Goal: Transaction & Acquisition: Purchase product/service

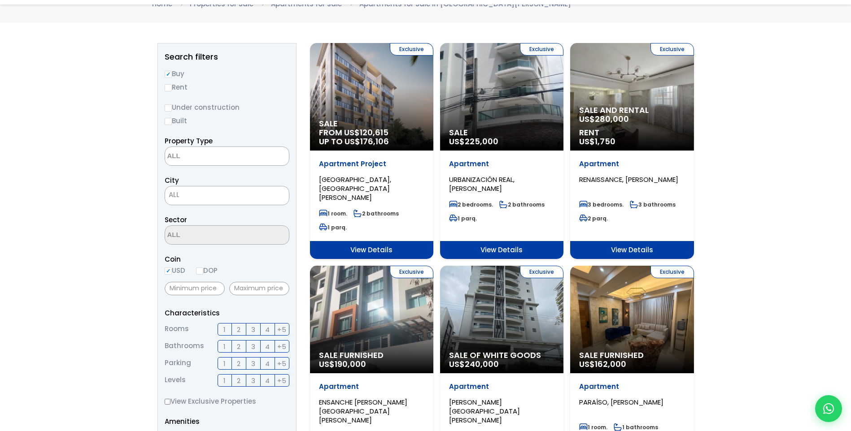
scroll to position [90, 0]
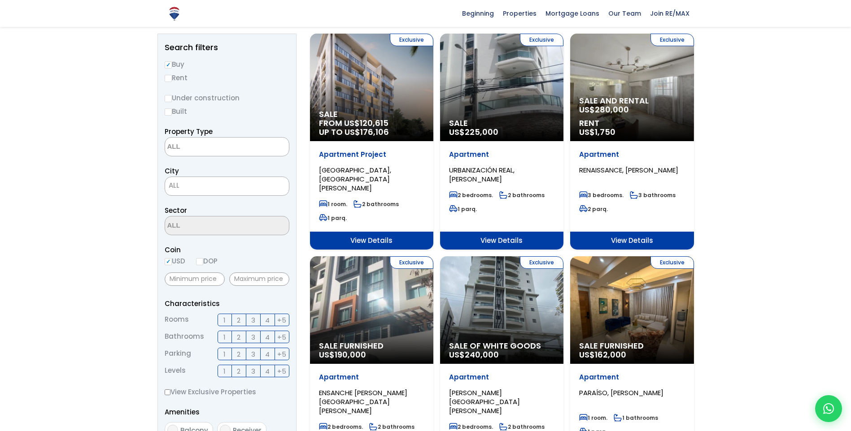
click at [211, 147] on textarea "Search" at bounding box center [208, 147] width 87 height 19
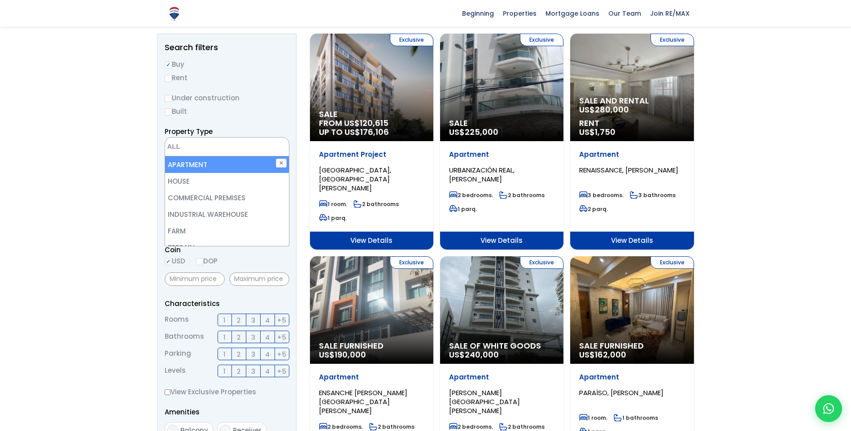
click at [200, 165] on li "APARTMENT" at bounding box center [227, 165] width 124 height 17
select select "apartment"
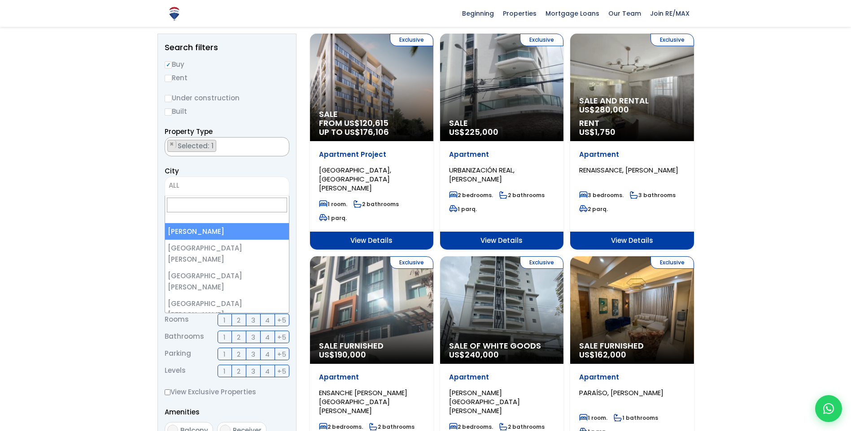
click at [225, 186] on span "ALL" at bounding box center [227, 185] width 124 height 13
select select "1"
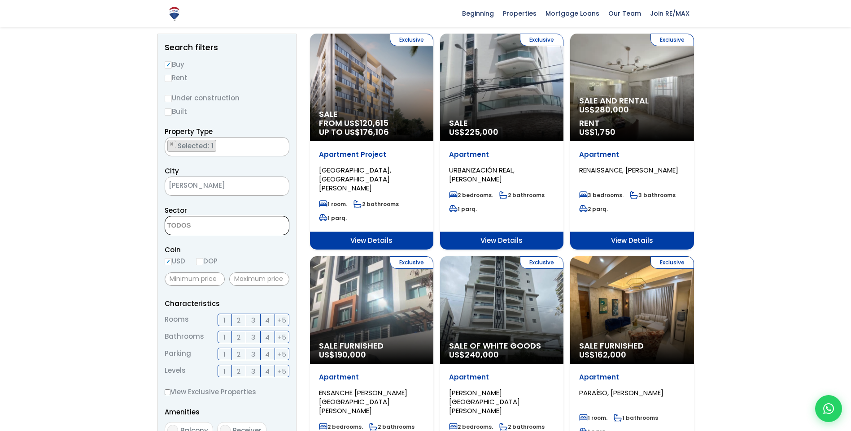
click at [238, 228] on textarea "Search" at bounding box center [208, 226] width 87 height 19
click at [295, 211] on aside "Search filters Buy Rent Under construction Built Property Type APARTMENT HOUSE …" at bounding box center [226, 339] width 139 height 610
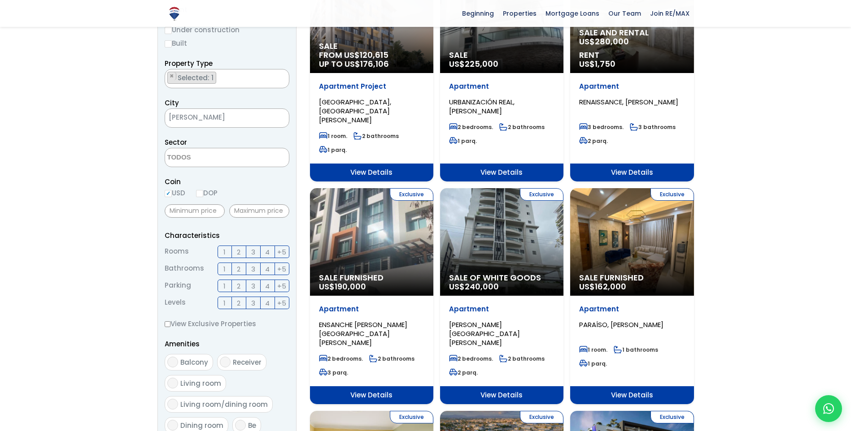
scroll to position [179, 0]
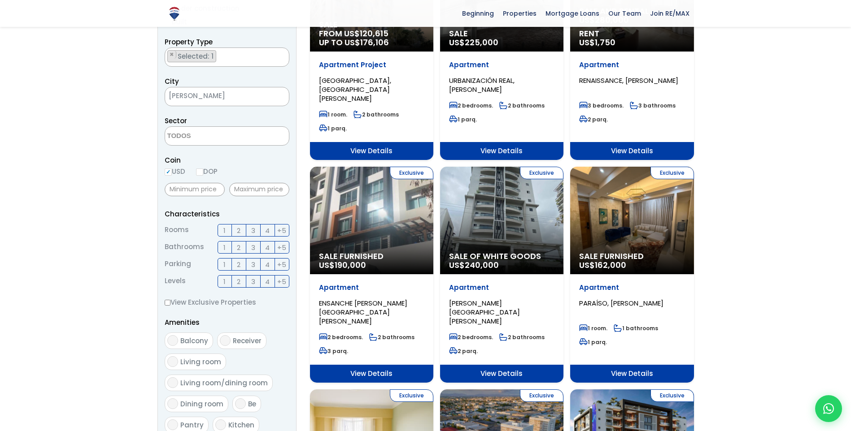
click at [224, 230] on span "1" at bounding box center [224, 230] width 2 height 11
click at [0, 0] on input "1" at bounding box center [0, 0] width 0 height 0
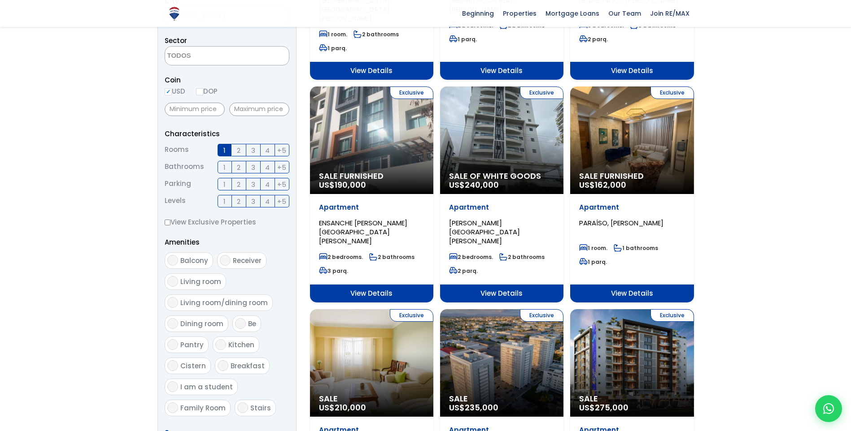
scroll to position [314, 0]
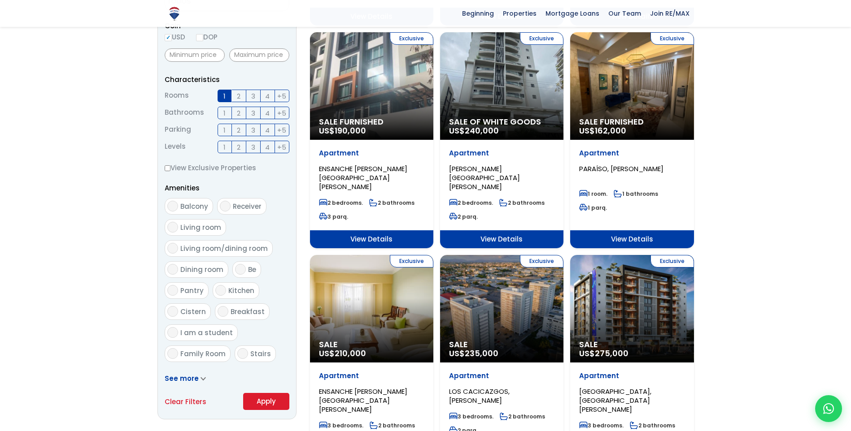
click at [172, 207] on input "Balcony" at bounding box center [172, 206] width 11 height 11
checkbox input "true"
click at [267, 400] on button "Apply" at bounding box center [266, 401] width 46 height 17
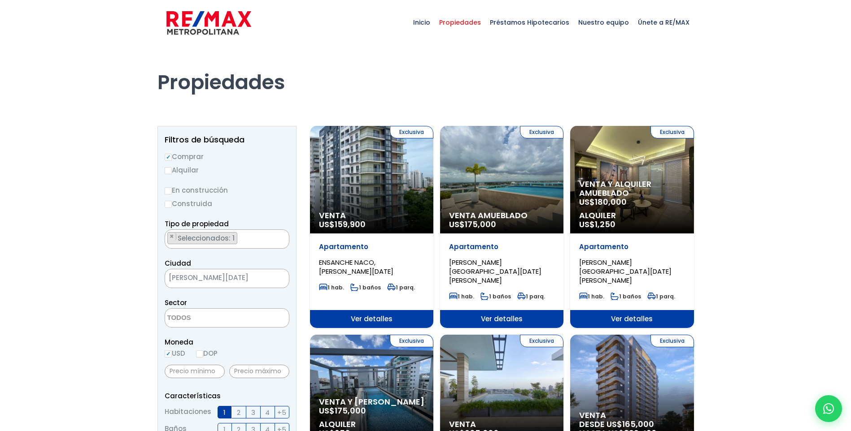
click at [391, 186] on div "Exclusiva Venta US$ 159,900" at bounding box center [371, 180] width 123 height 108
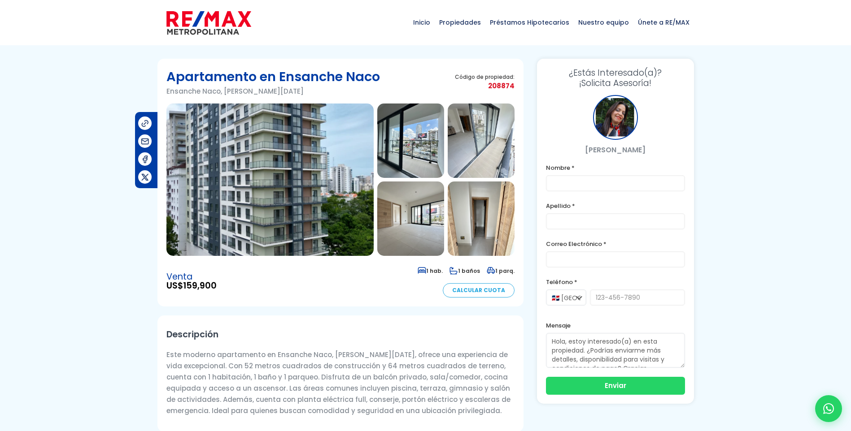
click at [416, 155] on img at bounding box center [410, 141] width 67 height 74
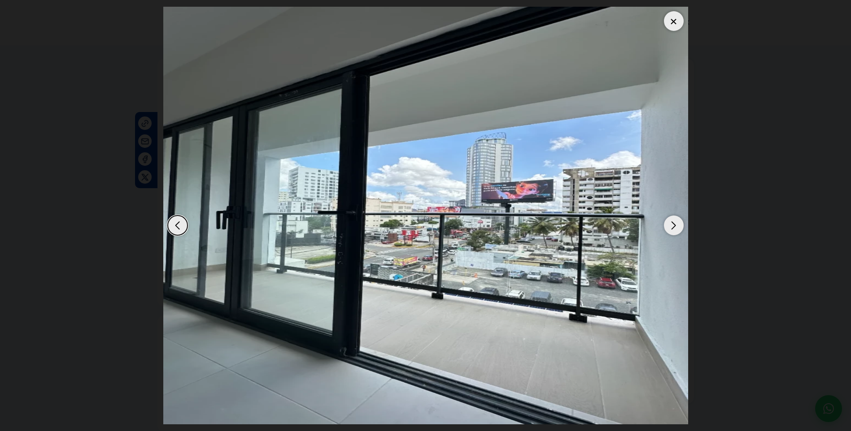
click at [673, 225] on div "Next slide" at bounding box center [674, 226] width 20 height 20
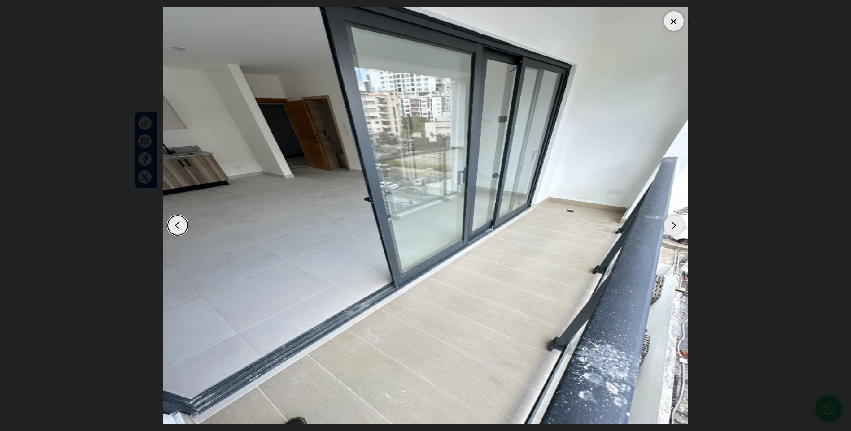
click at [673, 225] on div "Next slide" at bounding box center [674, 226] width 20 height 20
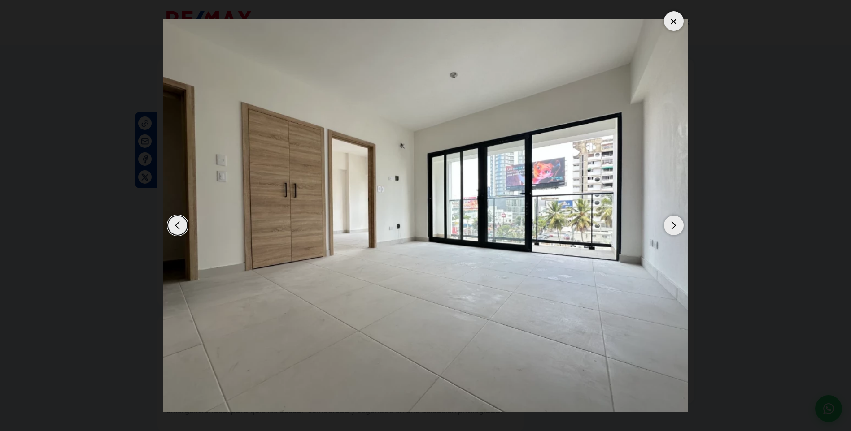
click at [673, 225] on div "Next slide" at bounding box center [674, 226] width 20 height 20
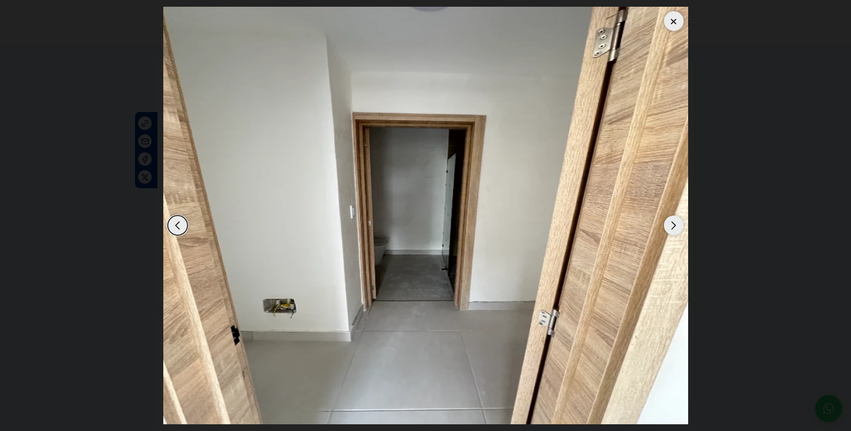
click at [673, 225] on div "Next slide" at bounding box center [674, 226] width 20 height 20
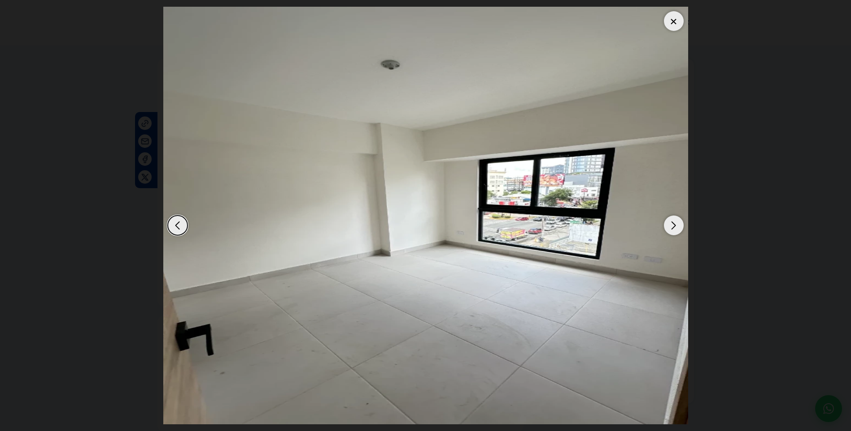
click at [673, 225] on div "Next slide" at bounding box center [674, 226] width 20 height 20
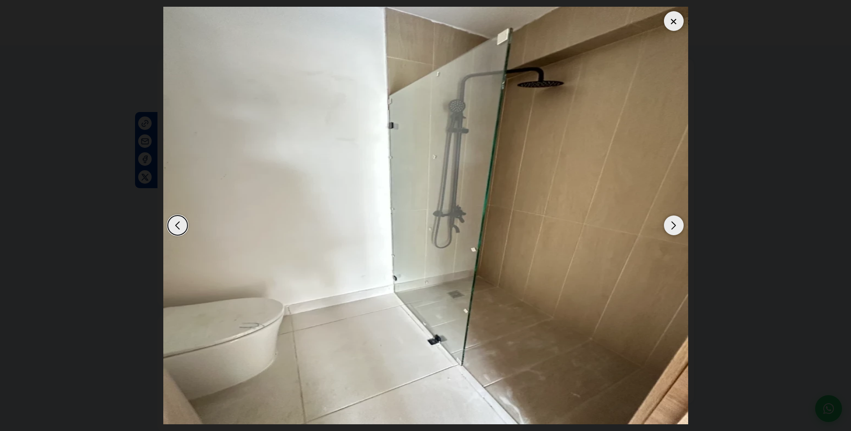
click at [673, 225] on div "Next slide" at bounding box center [674, 226] width 20 height 20
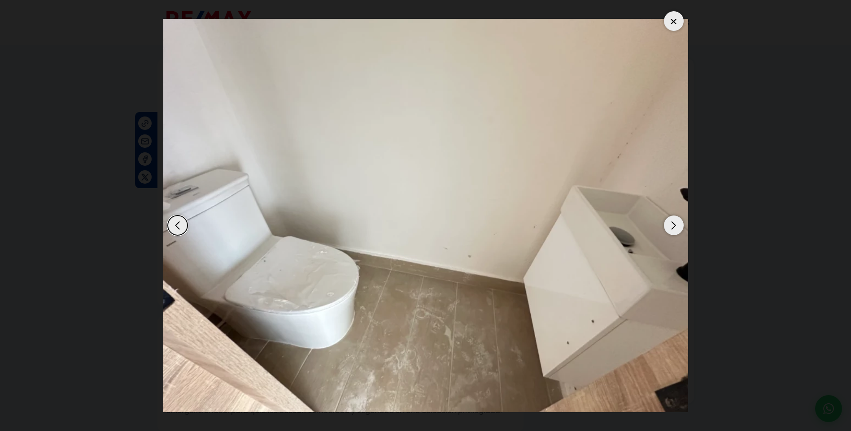
click at [673, 225] on div "Next slide" at bounding box center [674, 226] width 20 height 20
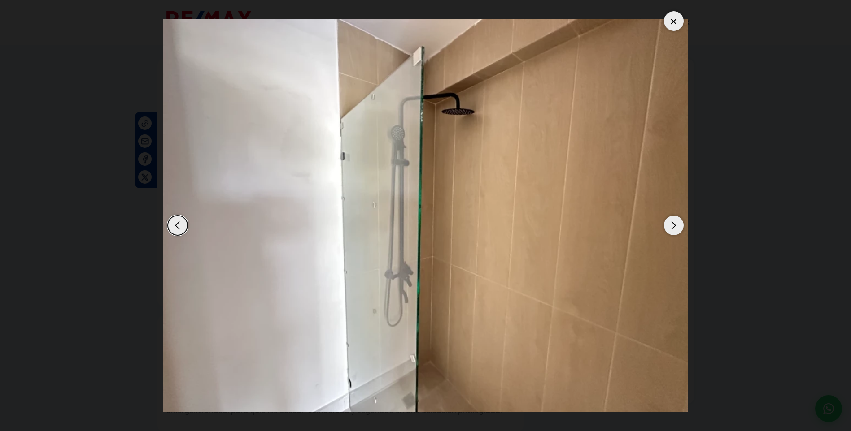
click at [673, 225] on div "Next slide" at bounding box center [674, 226] width 20 height 20
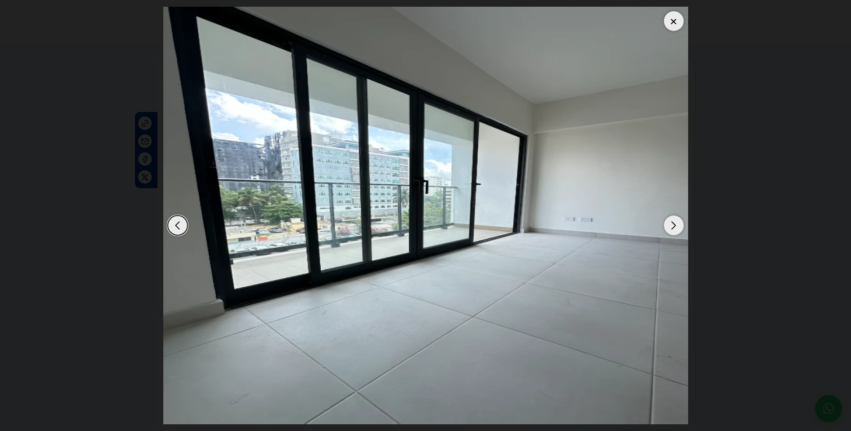
click at [673, 225] on div "Next slide" at bounding box center [674, 226] width 20 height 20
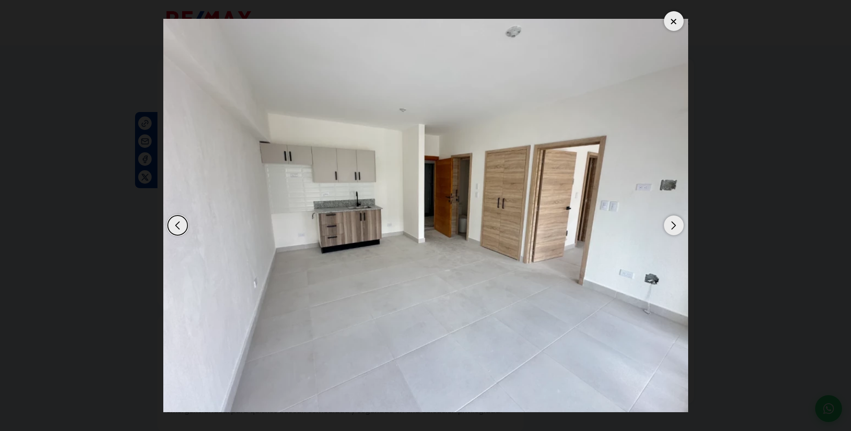
click at [673, 225] on div "Next slide" at bounding box center [674, 226] width 20 height 20
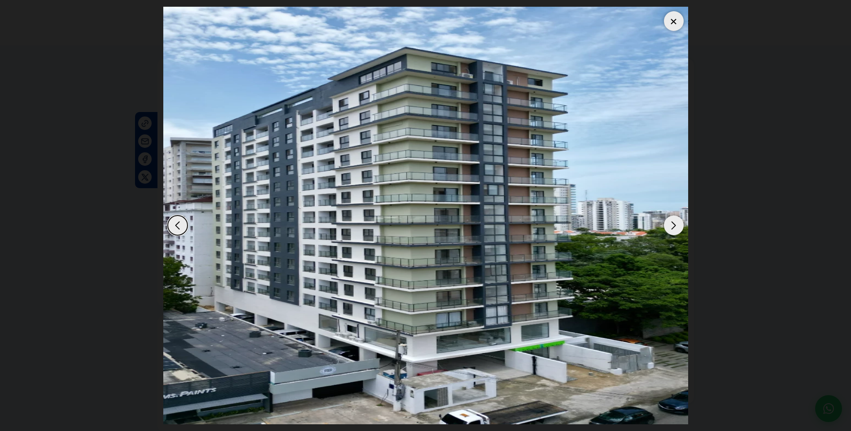
click at [673, 225] on div "Next slide" at bounding box center [674, 226] width 20 height 20
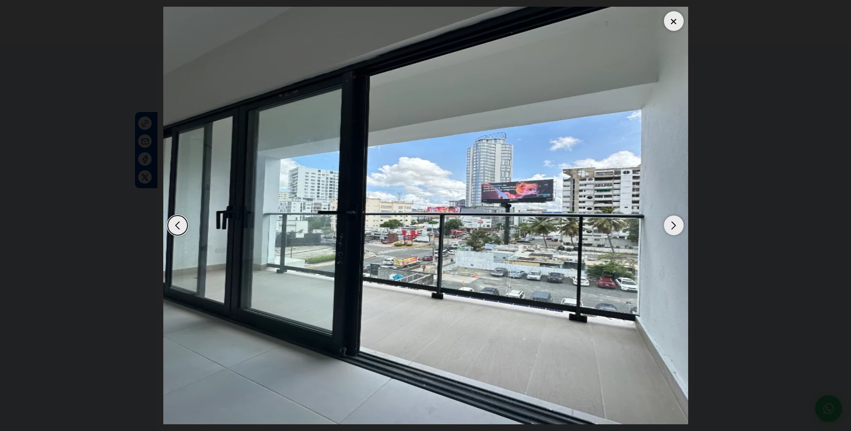
click at [673, 225] on div "Next slide" at bounding box center [674, 226] width 20 height 20
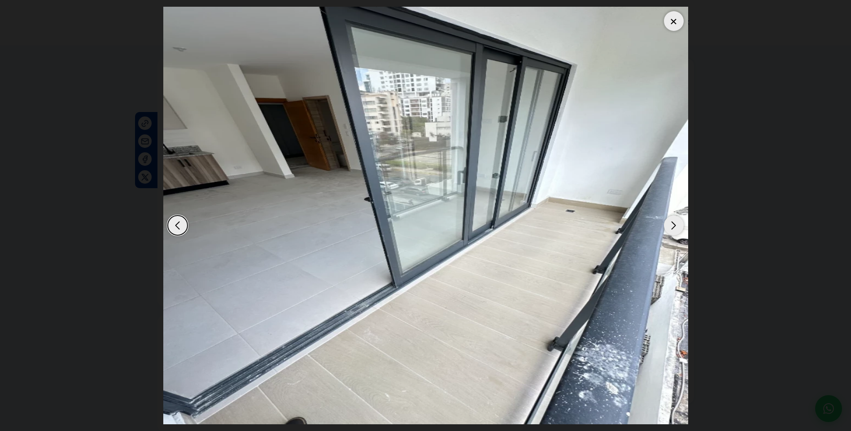
click at [673, 225] on div "Next slide" at bounding box center [674, 226] width 20 height 20
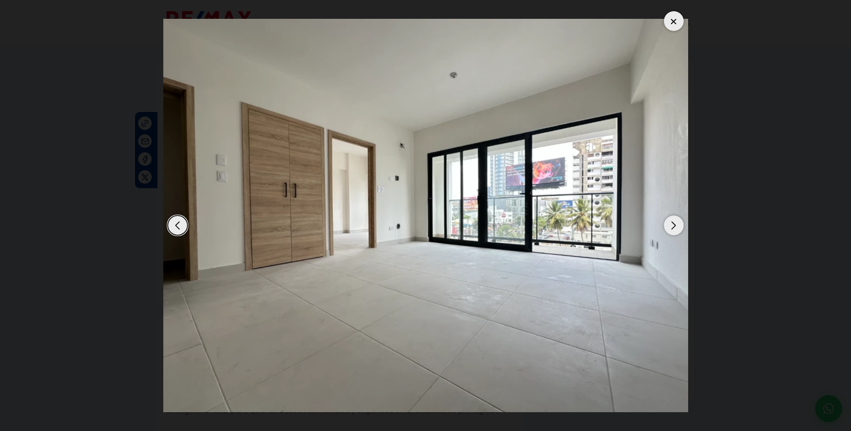
click at [673, 15] on div at bounding box center [674, 21] width 20 height 20
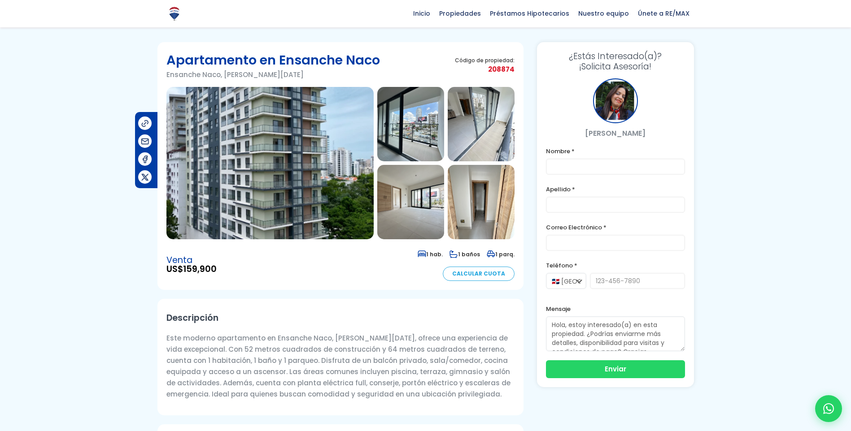
scroll to position [0, 0]
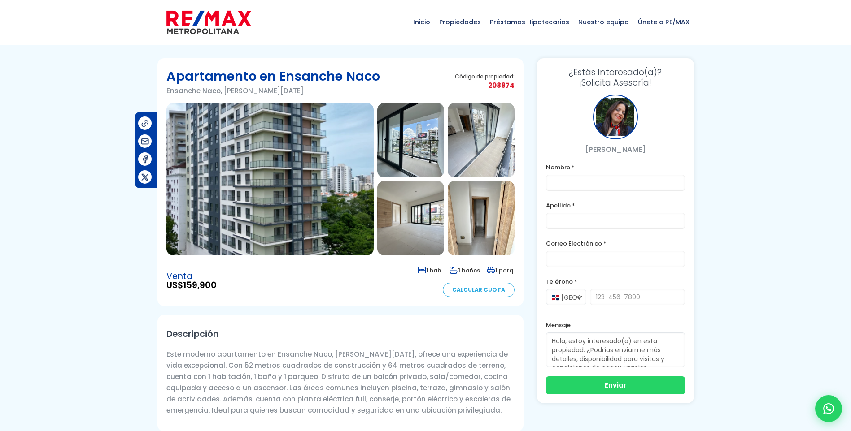
click at [414, 147] on img at bounding box center [410, 140] width 67 height 74
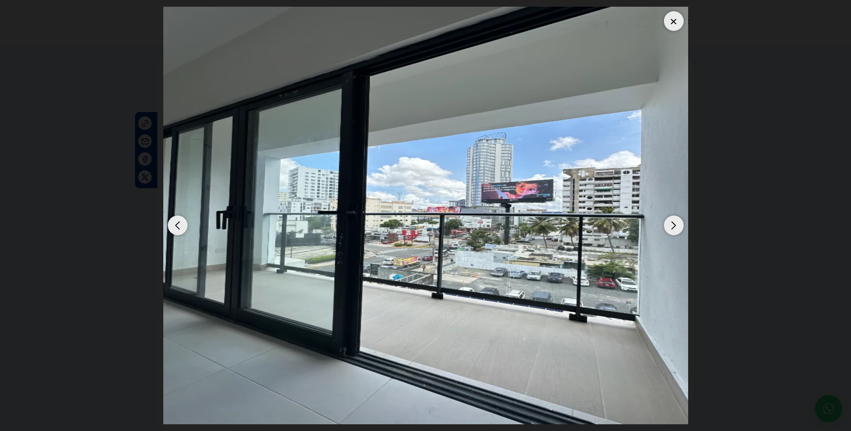
click at [673, 223] on div "Next slide" at bounding box center [674, 226] width 20 height 20
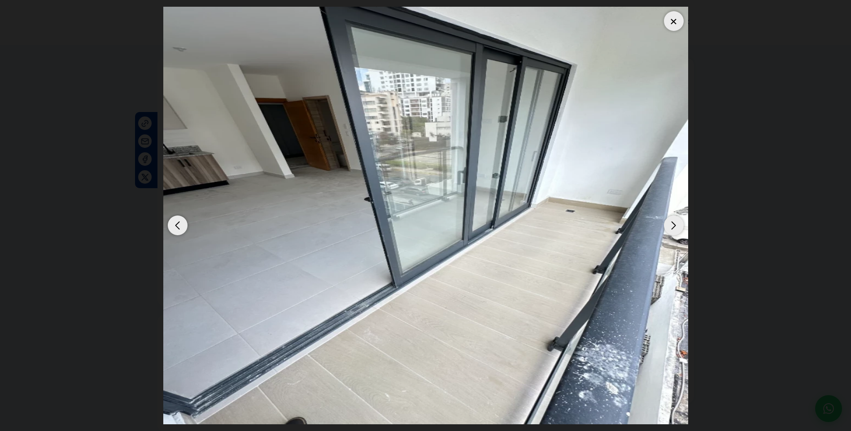
click at [673, 223] on div "Next slide" at bounding box center [674, 226] width 20 height 20
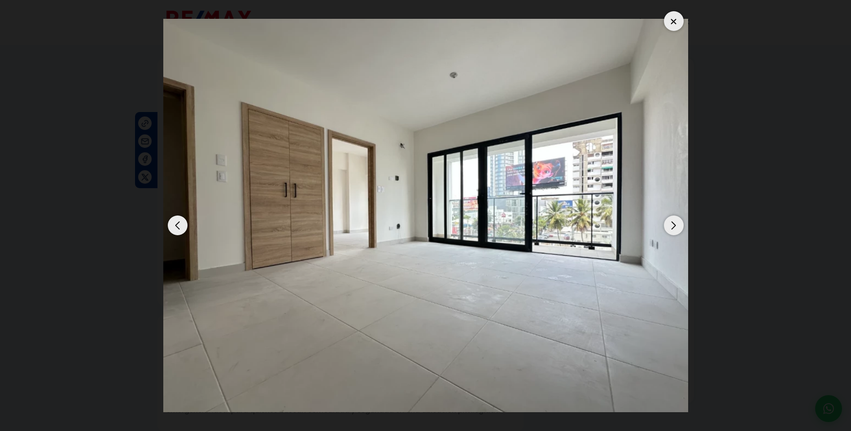
click at [673, 223] on div "Next slide" at bounding box center [674, 226] width 20 height 20
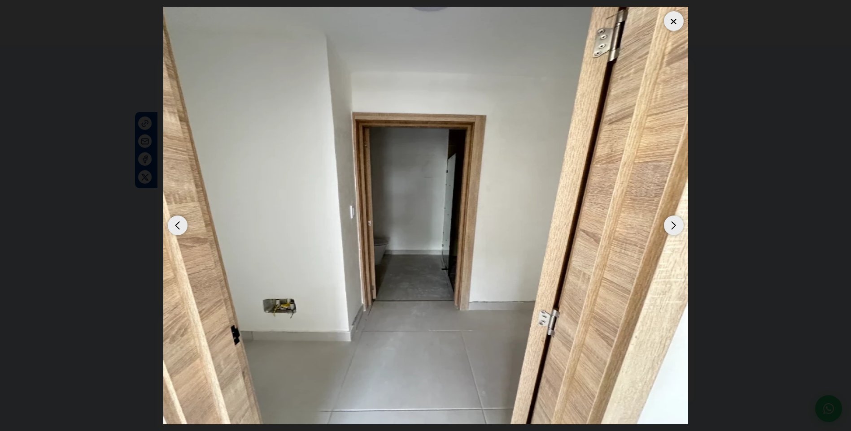
click at [673, 223] on div "Next slide" at bounding box center [674, 226] width 20 height 20
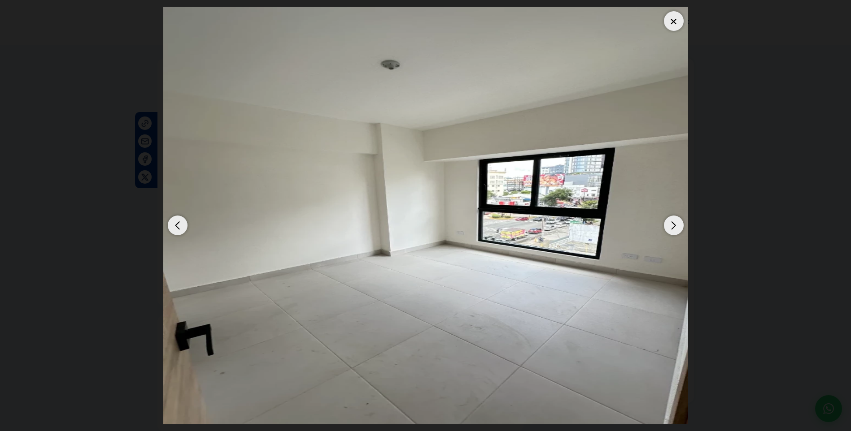
click at [673, 223] on div "Next slide" at bounding box center [674, 226] width 20 height 20
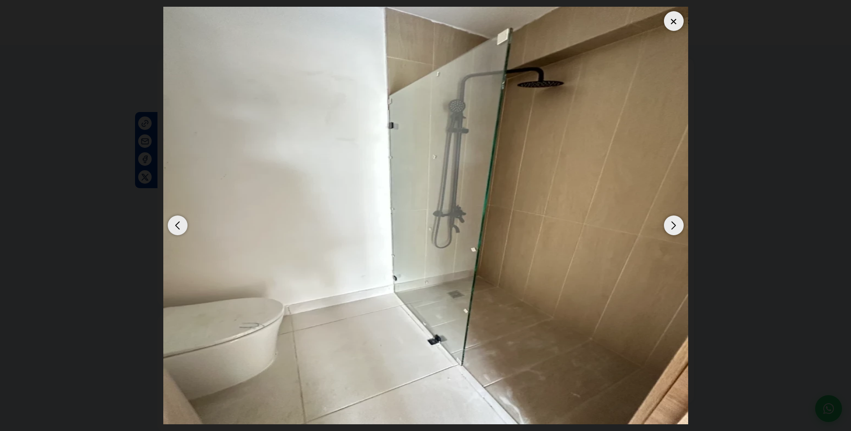
click at [673, 223] on div "Next slide" at bounding box center [674, 226] width 20 height 20
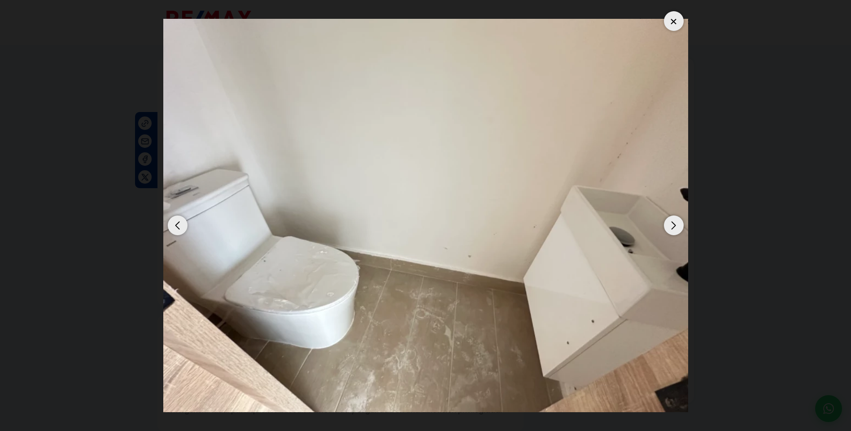
click at [673, 223] on div "Next slide" at bounding box center [674, 226] width 20 height 20
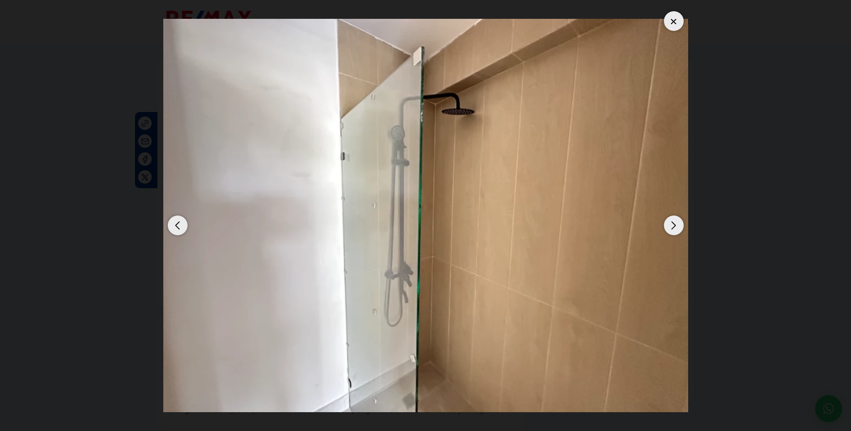
click at [673, 223] on div "Next slide" at bounding box center [674, 226] width 20 height 20
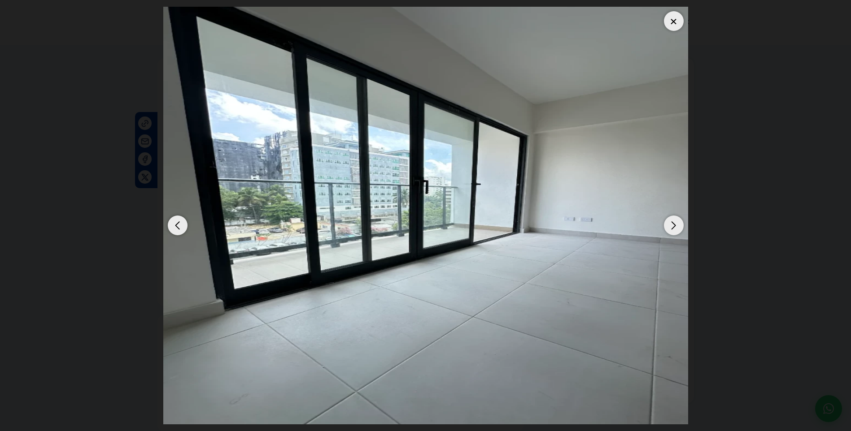
click at [673, 223] on div "Next slide" at bounding box center [674, 226] width 20 height 20
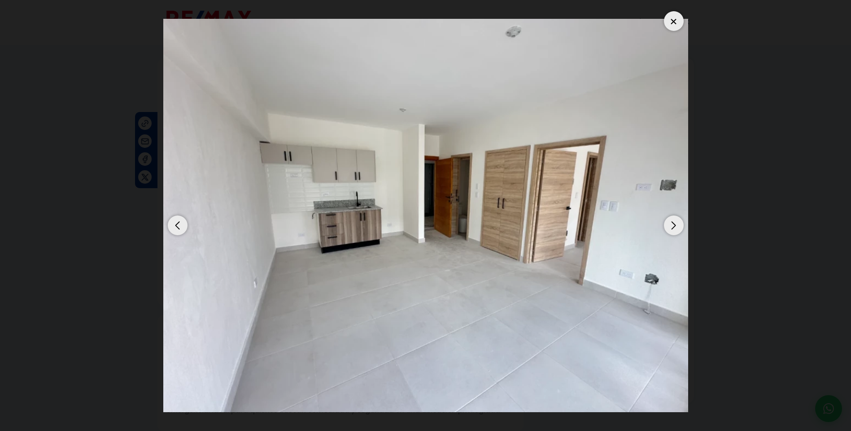
click at [671, 22] on div at bounding box center [674, 21] width 20 height 20
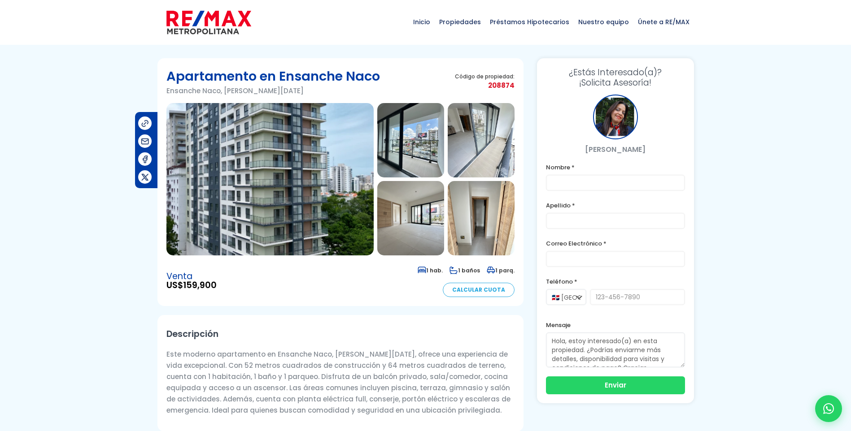
scroll to position [0, 0]
